Goal: Navigation & Orientation: Find specific page/section

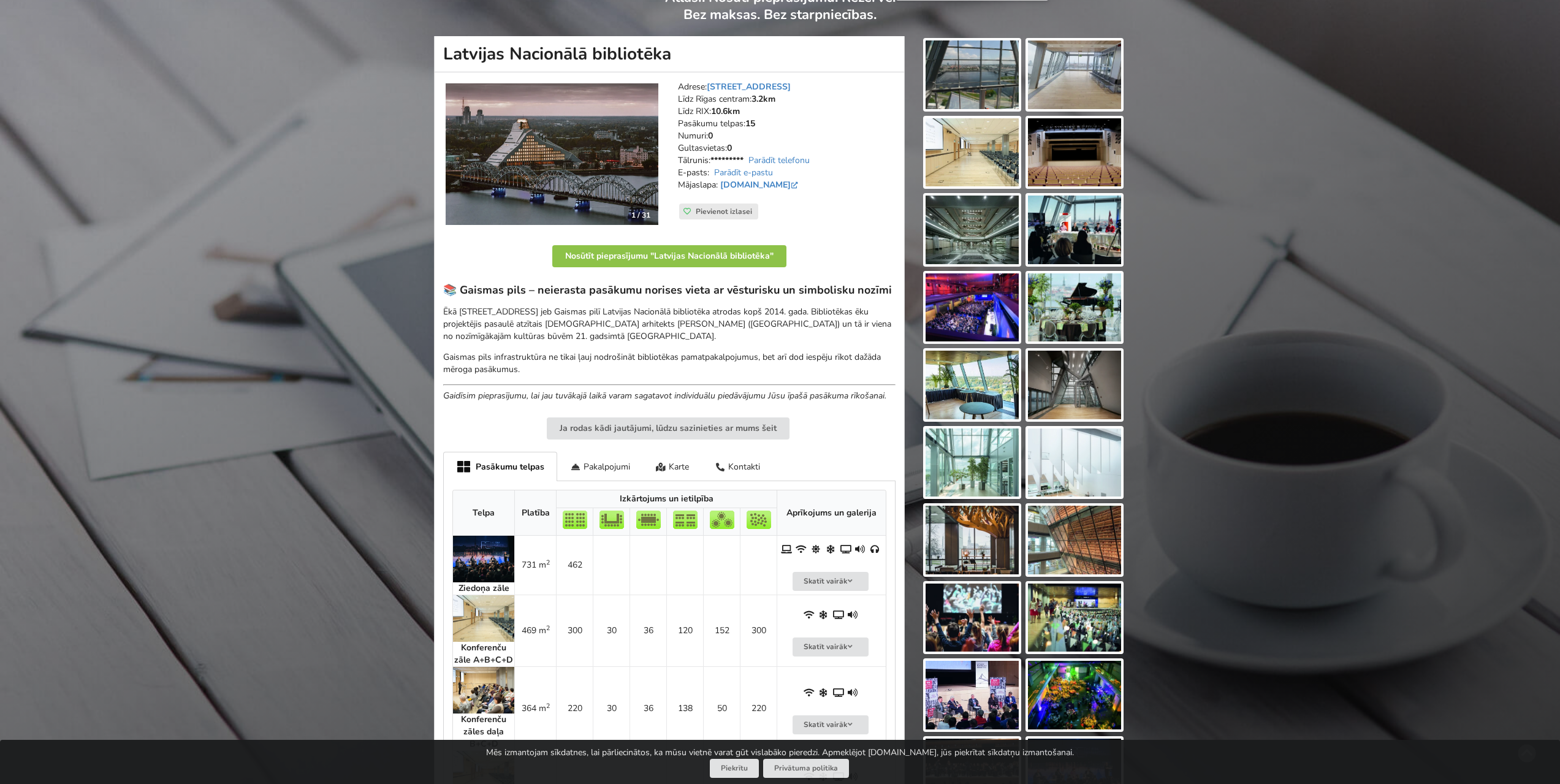
scroll to position [122, 0]
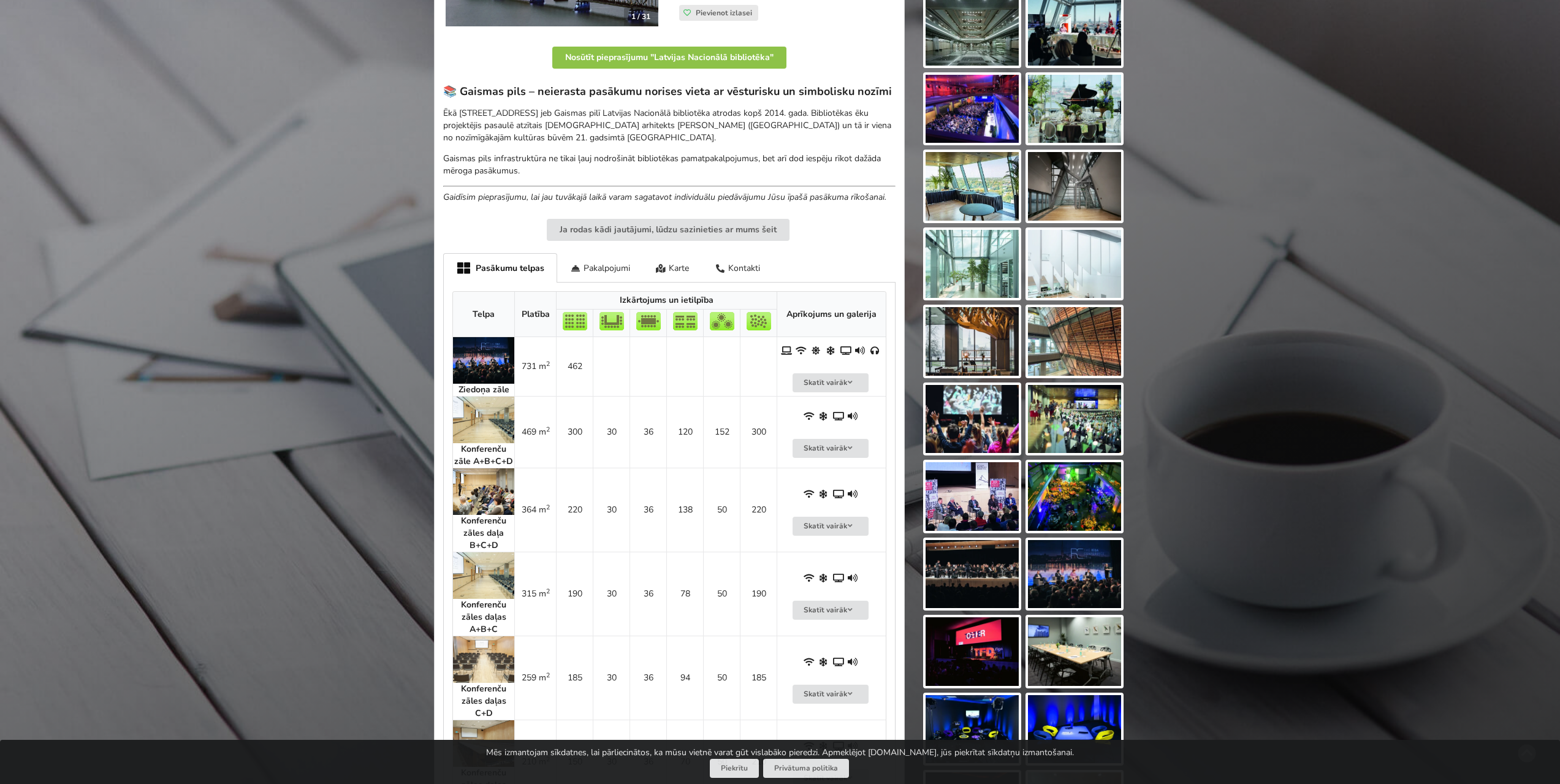
drag, startPoint x: 270, startPoint y: 164, endPoint x: 275, endPoint y: 268, distance: 104.1
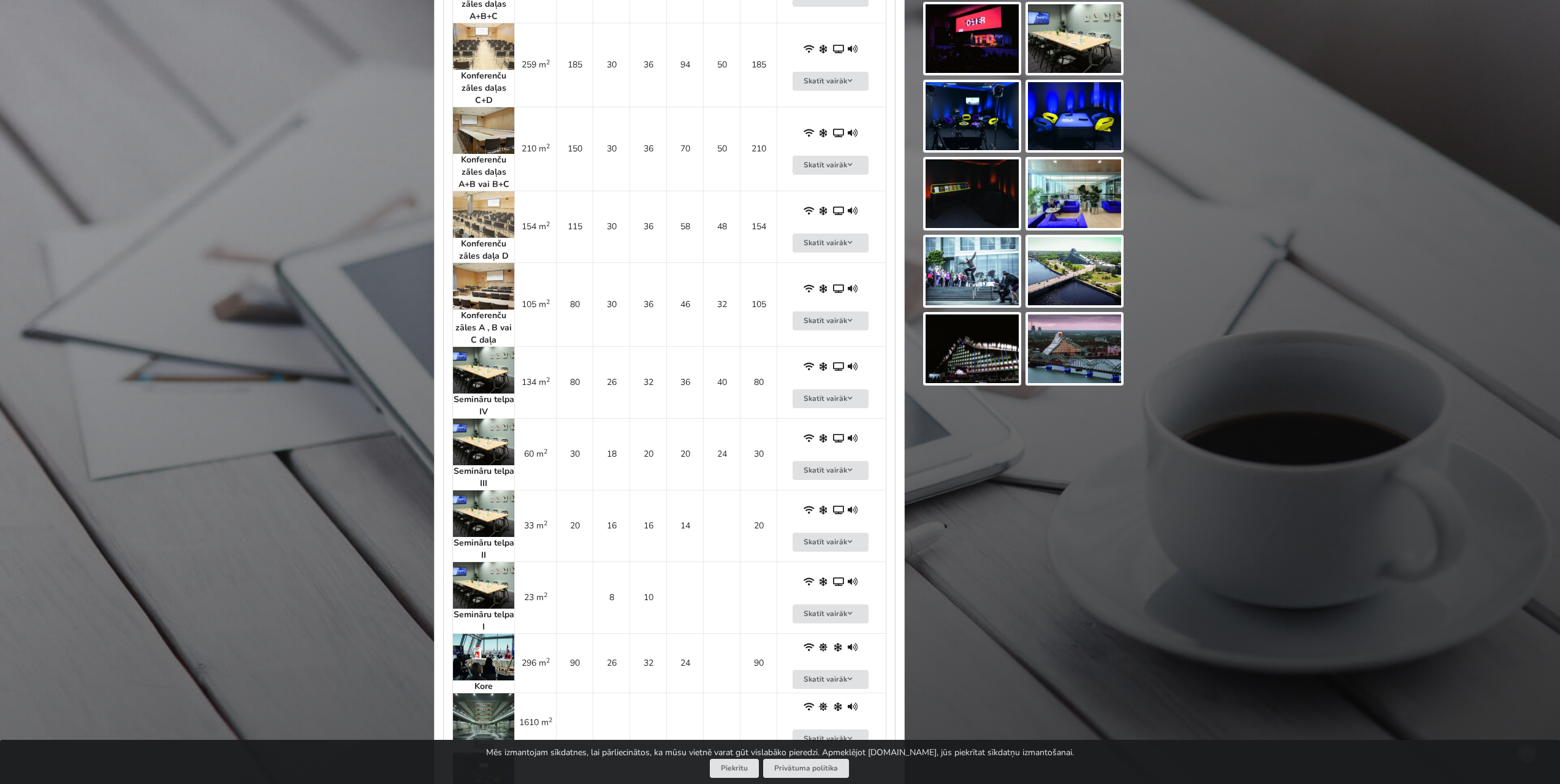
drag, startPoint x: 295, startPoint y: 200, endPoint x: 339, endPoint y: 330, distance: 137.2
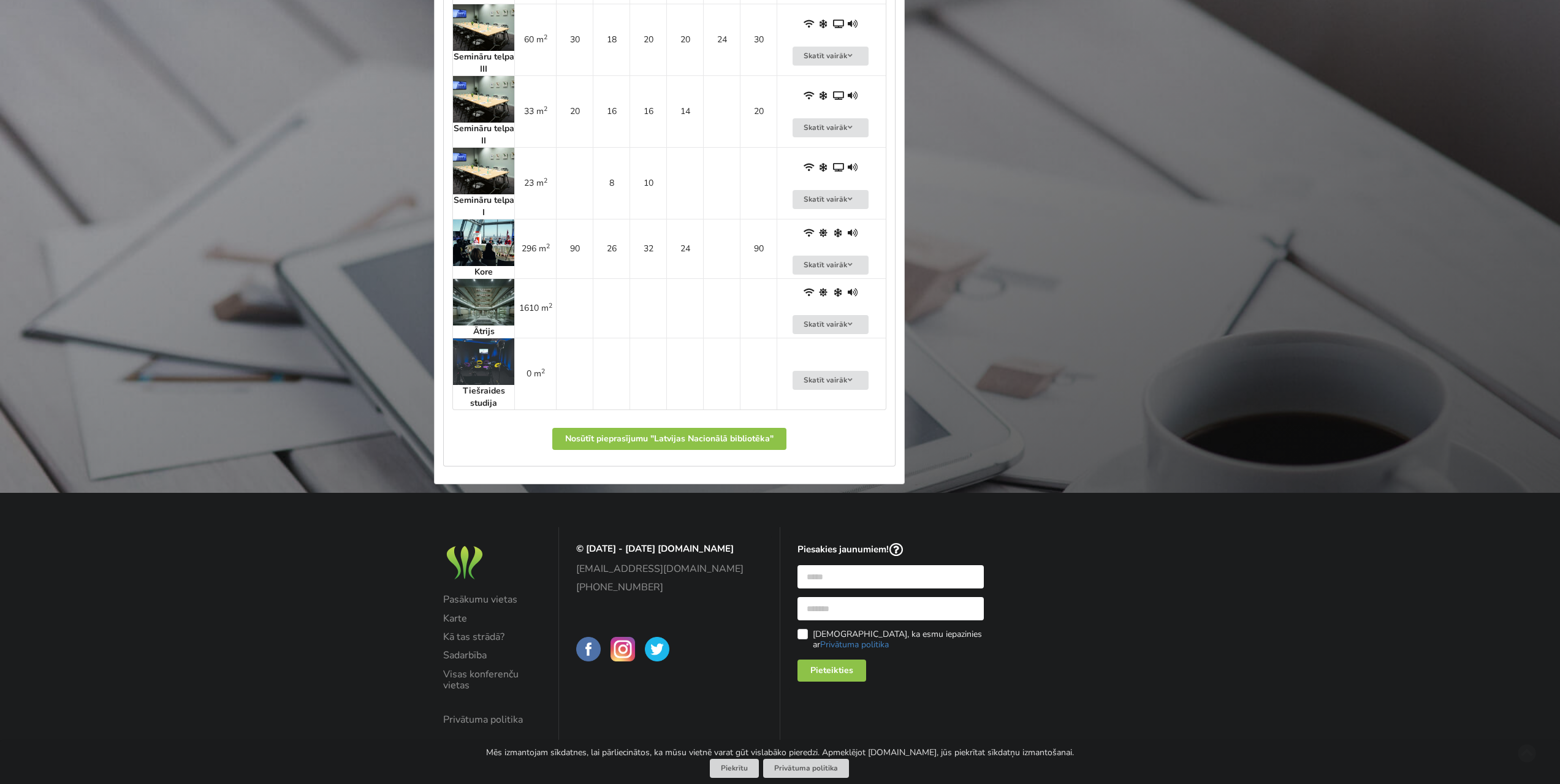
drag, startPoint x: 349, startPoint y: 402, endPoint x: 362, endPoint y: 470, distance: 69.2
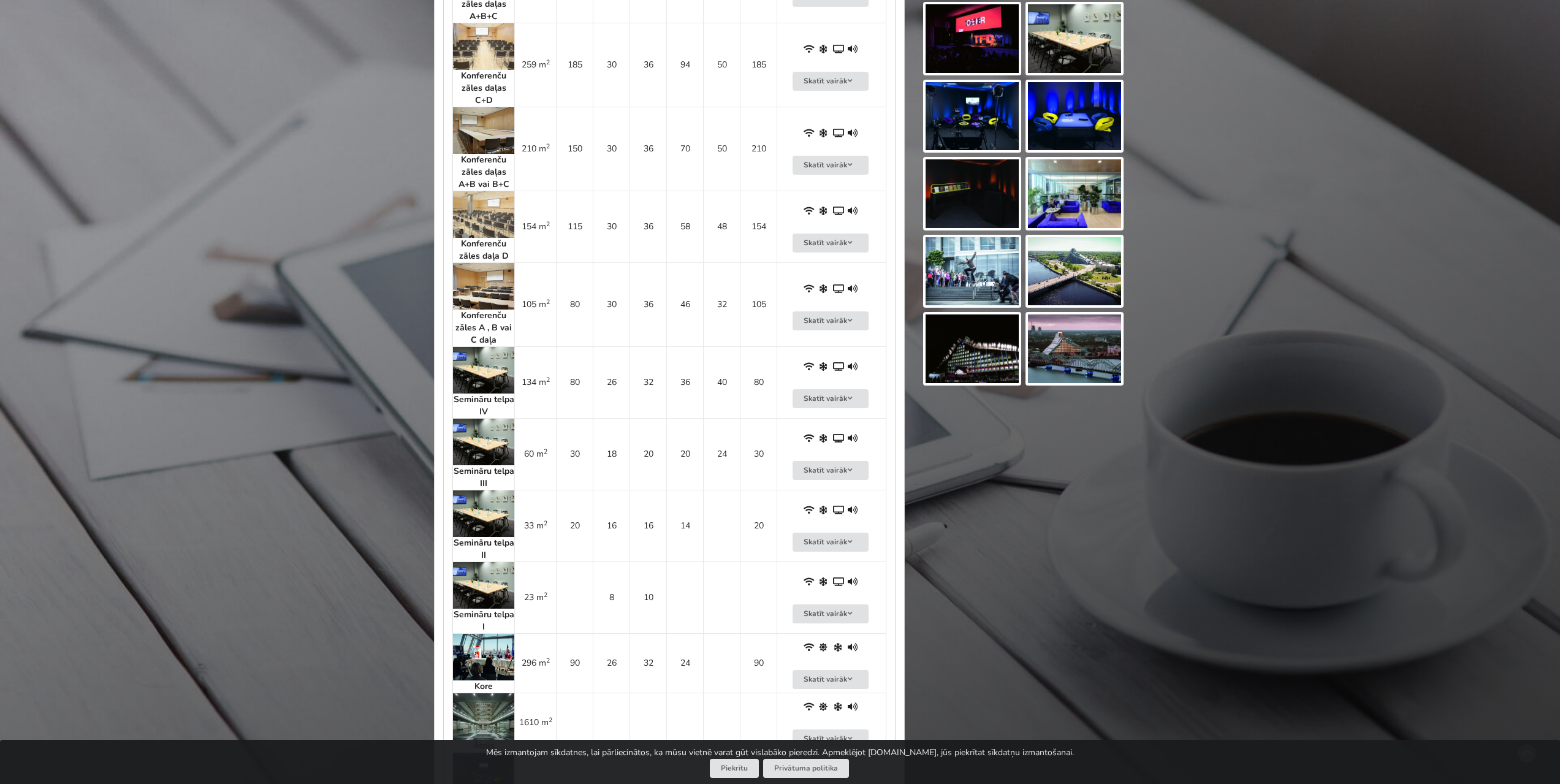
scroll to position [0, 0]
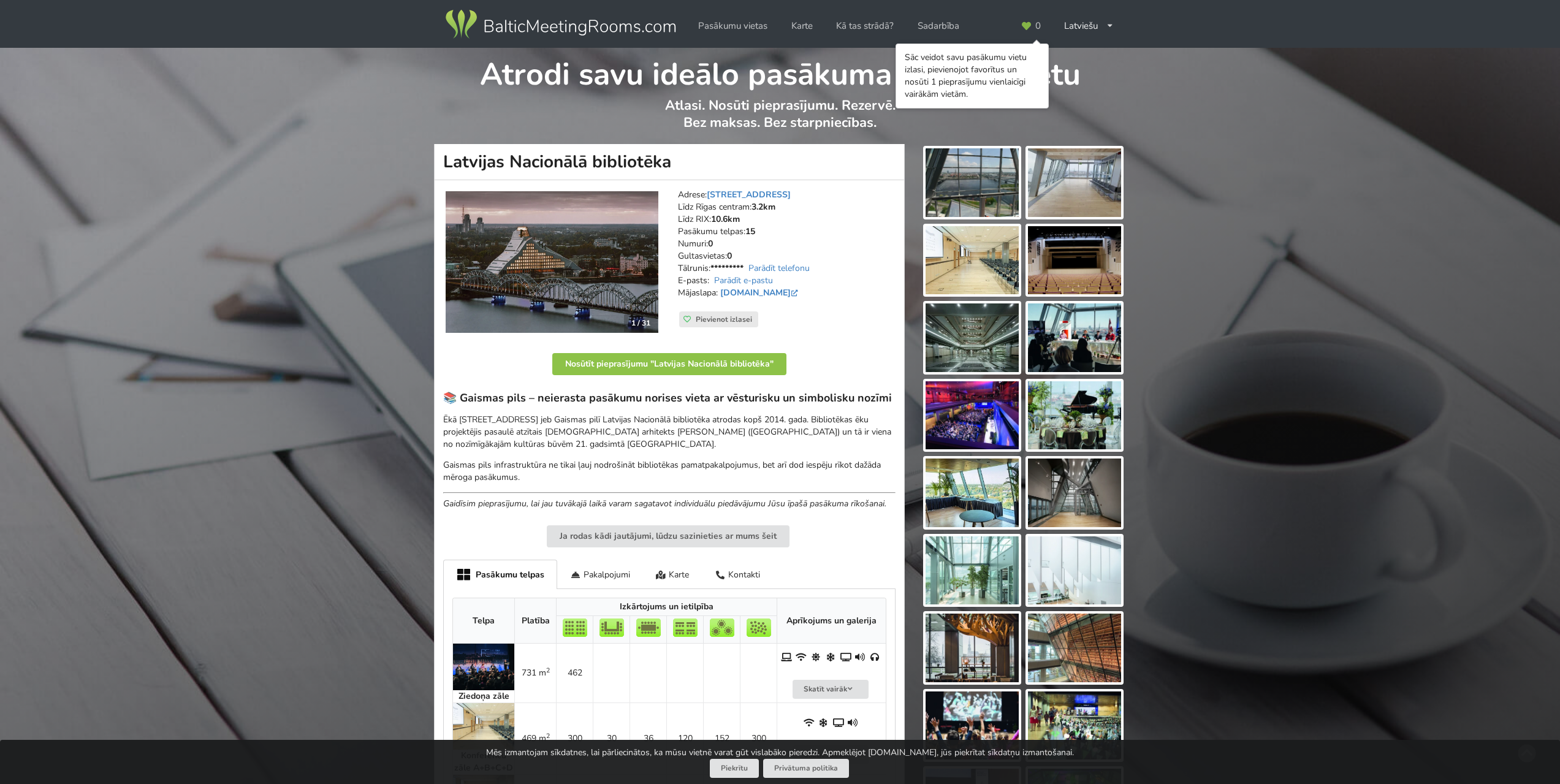
drag, startPoint x: 362, startPoint y: 470, endPoint x: 294, endPoint y: 82, distance: 393.9
click at [565, 30] on img at bounding box center [561, 24] width 235 height 35
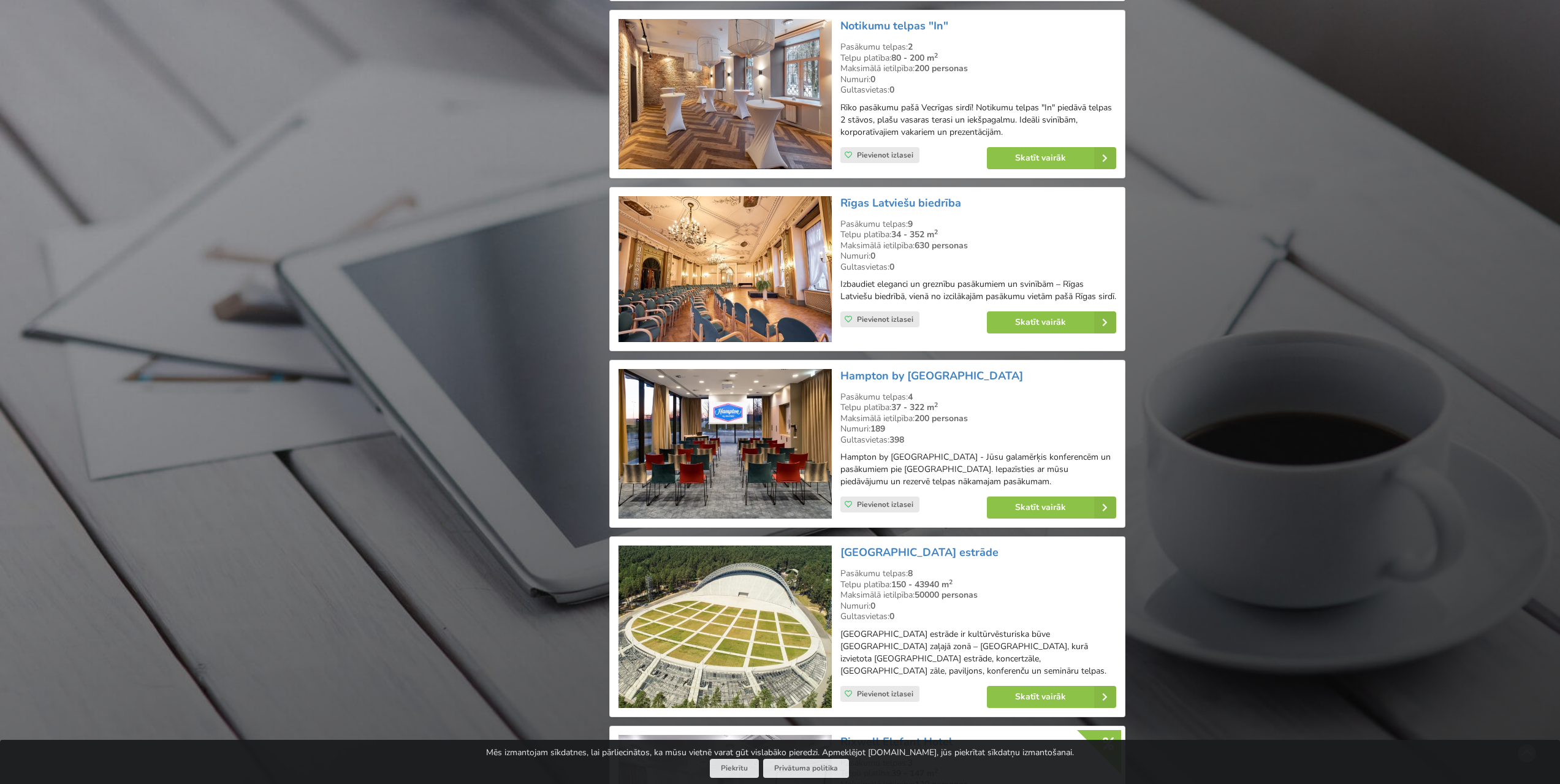
scroll to position [2390, 0]
